Goal: Obtain resource: Download file/media

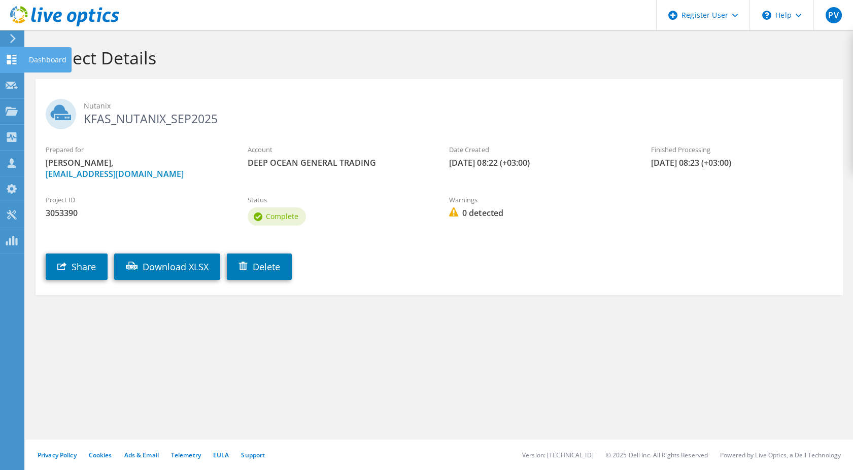
click at [14, 55] on use at bounding box center [12, 60] width 10 height 10
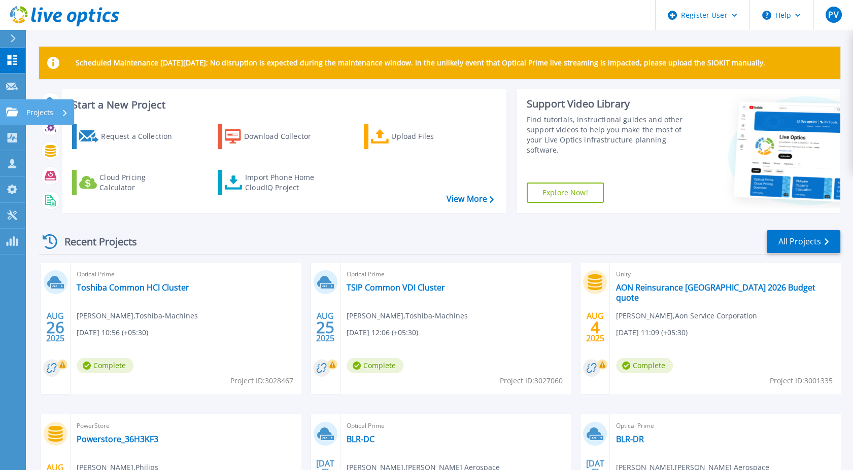
click at [17, 108] on icon at bounding box center [12, 112] width 12 height 9
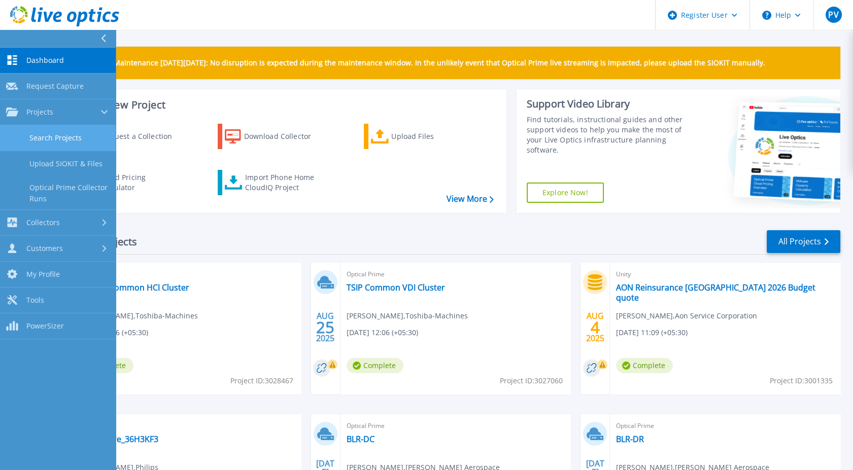
click at [60, 136] on link "Search Projects" at bounding box center [58, 138] width 116 height 26
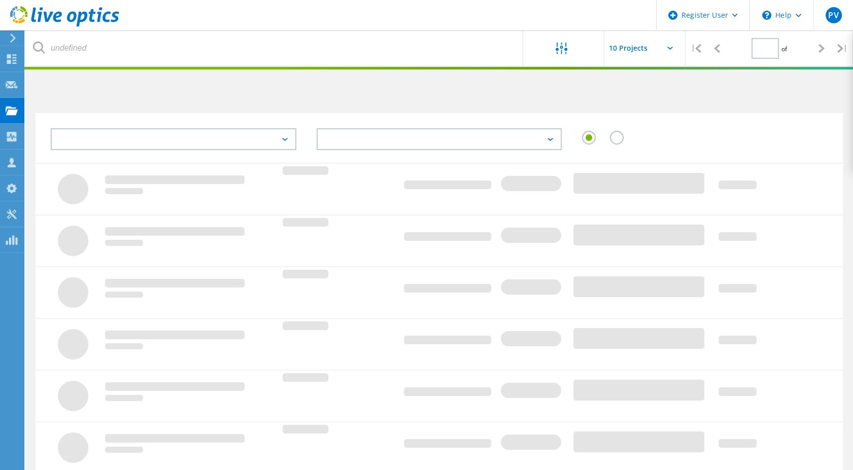
type input "1"
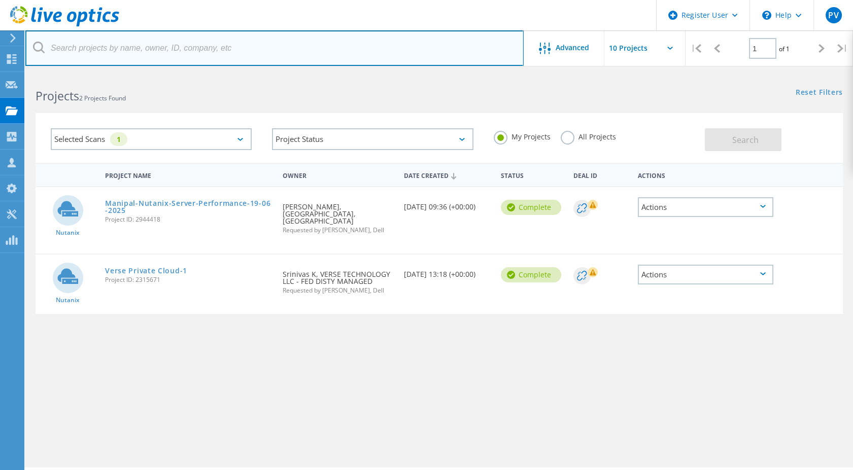
click at [143, 47] on input "text" at bounding box center [274, 48] width 498 height 36
paste input "[EMAIL_ADDRESS][DOMAIN_NAME]"
type input "[EMAIL_ADDRESS][DOMAIN_NAME]"
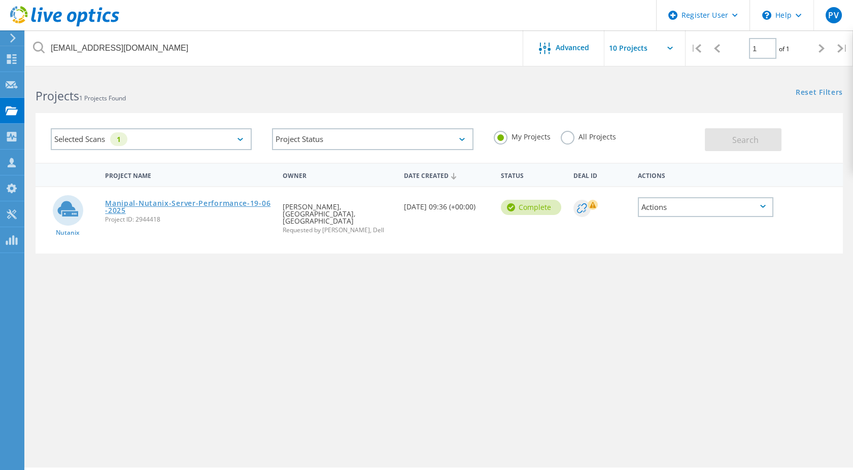
click at [120, 200] on link "Manipal-Nutanix-Server-Performance-19-06-2025" at bounding box center [188, 207] width 167 height 14
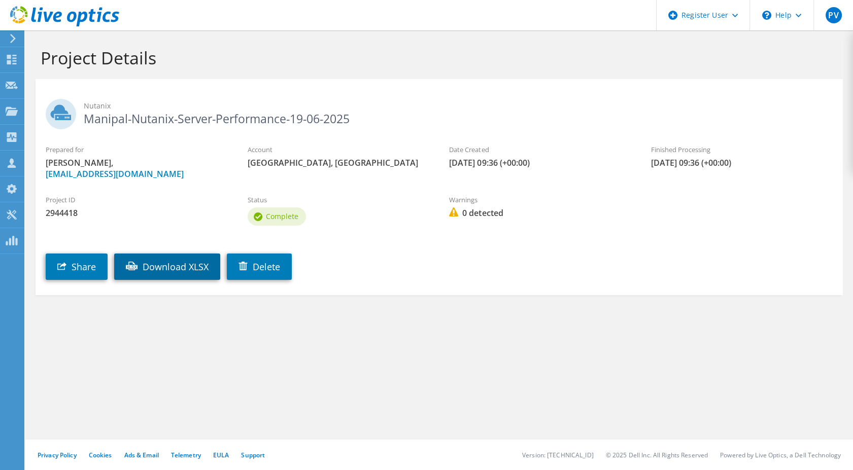
click at [176, 273] on link "Download XLSX" at bounding box center [167, 267] width 106 height 26
click at [360, 307] on section "Project Details Nutanix Manipal-Nutanix-Server-Performance-19-06-2025 Prepared …" at bounding box center [439, 193] width 828 height 326
drag, startPoint x: 217, startPoint y: 183, endPoint x: 322, endPoint y: 176, distance: 104.8
click at [322, 176] on div "Prepared for Tejas Patil, tejas.patil@manipal.edu Account Kasturba Medical Coll…" at bounding box center [439, 162] width 807 height 45
click at [170, 206] on div "Project ID 2944418" at bounding box center [137, 207] width 202 height 34
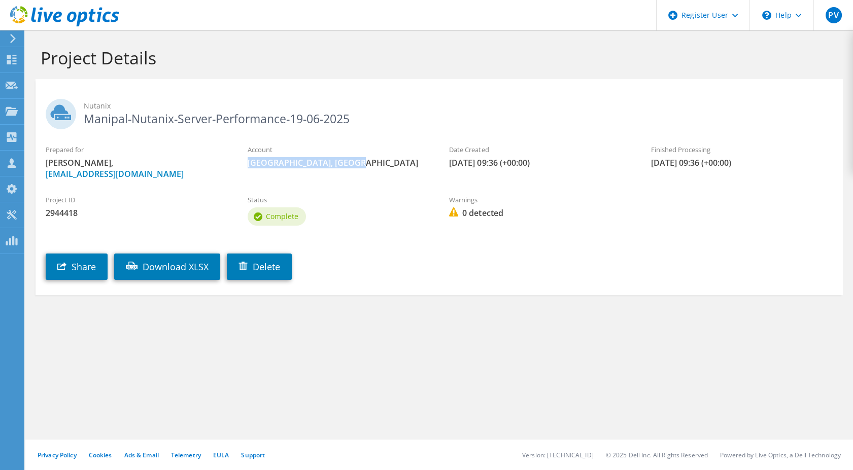
drag, startPoint x: 248, startPoint y: 164, endPoint x: 348, endPoint y: 163, distance: 100.0
click at [348, 163] on span "Kasturba Medical College, Manipal" at bounding box center [339, 162] width 182 height 11
copy span "Kasturba Medical College,"
click at [362, 176] on div "Prepared for Tejas Patil, tejas.patil@manipal.edu Account Kasturba Medical Coll…" at bounding box center [439, 162] width 807 height 45
